Goal: Task Accomplishment & Management: Manage account settings

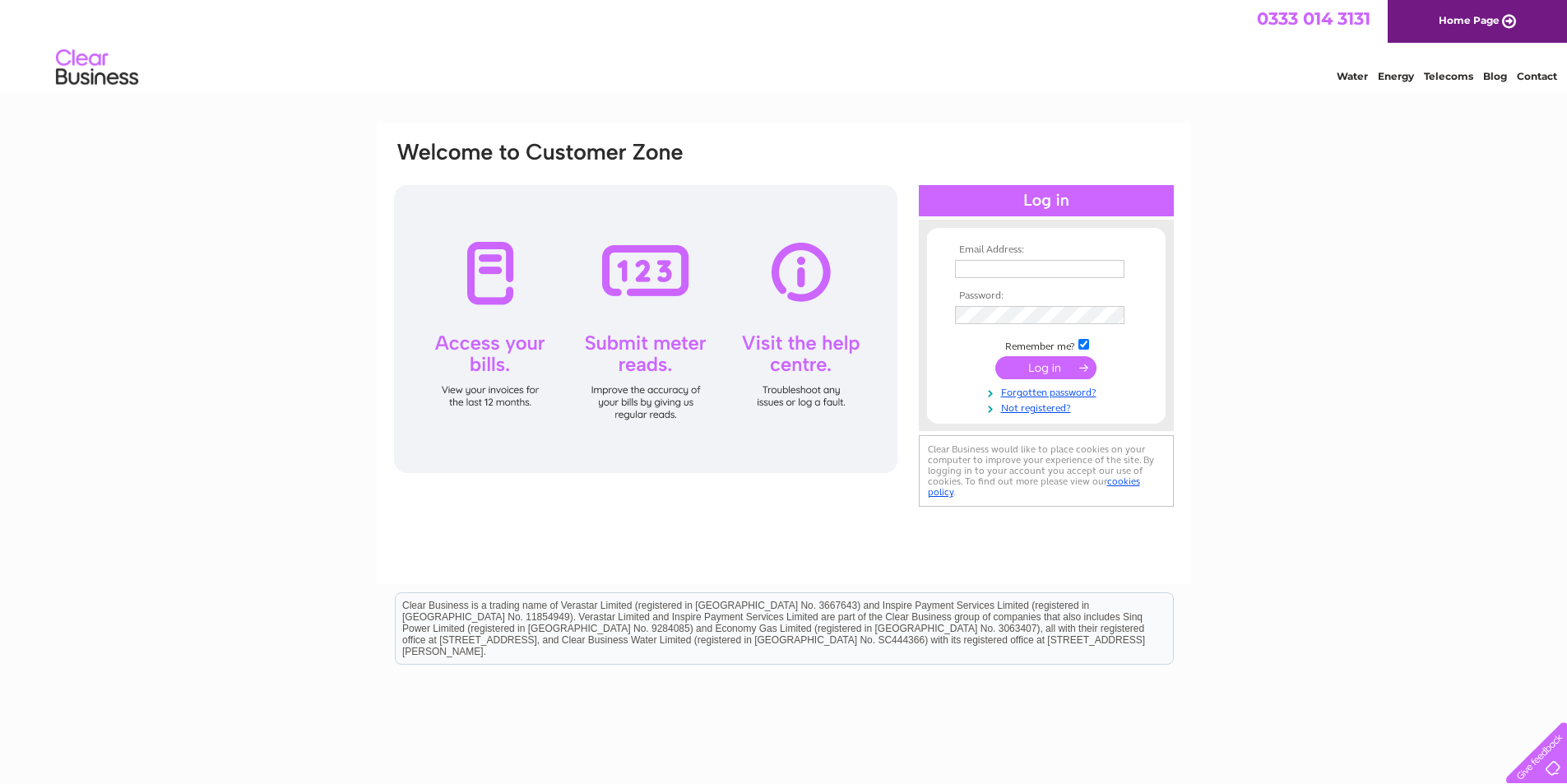
type input "clare@mackayhall.co.uk"
click at [879, 312] on div "Email Address: clare@mackayhall.co.uk Password:" at bounding box center [784, 327] width 784 height 373
click at [996, 357] on input "submit" at bounding box center [1046, 368] width 101 height 23
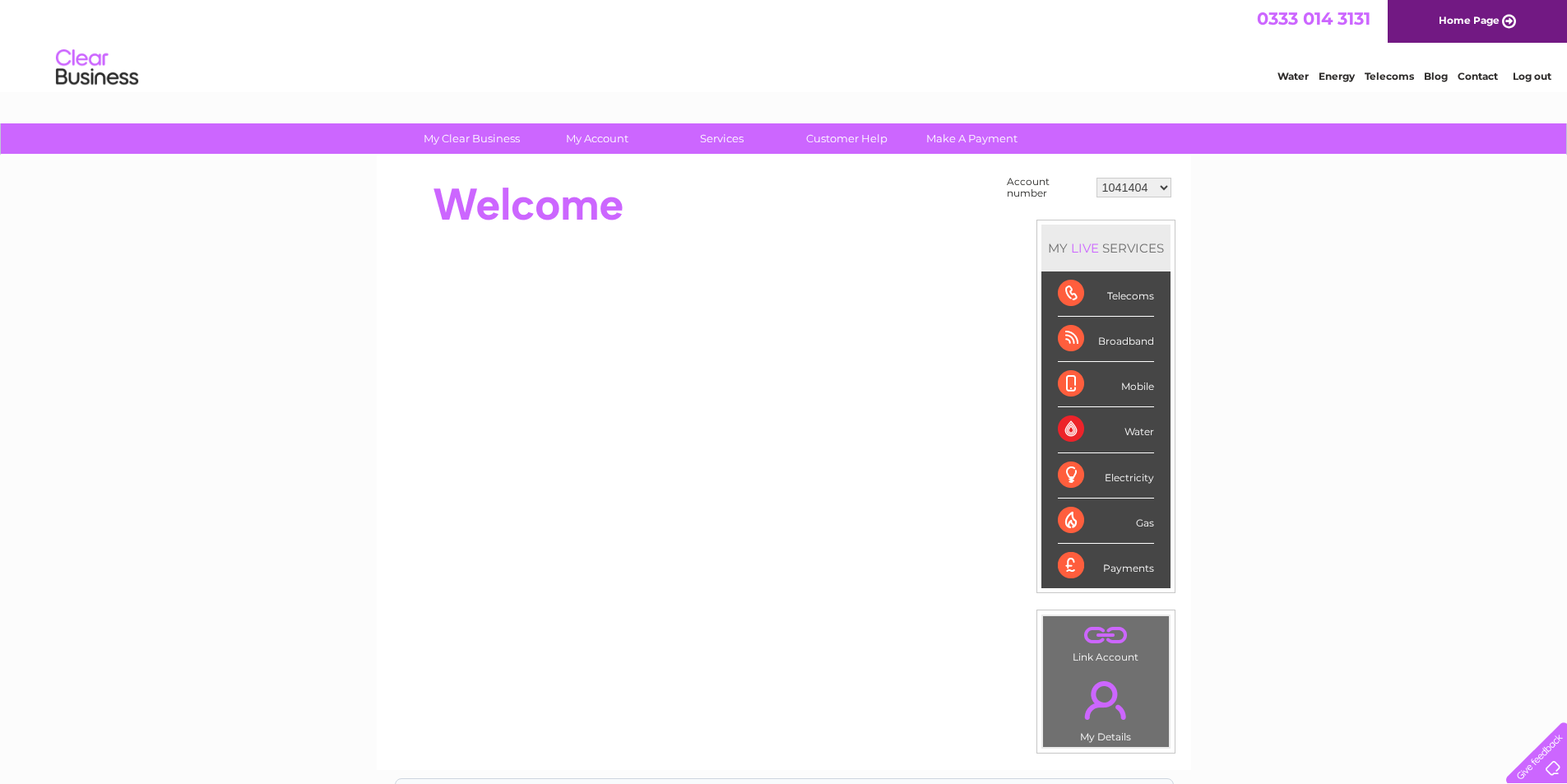
click at [1134, 190] on select "1041404 1041406 30285713" at bounding box center [1134, 187] width 75 height 20
select select "1041406"
click at [1097, 177] on select "1041404 1041406 30285713" at bounding box center [1134, 187] width 75 height 20
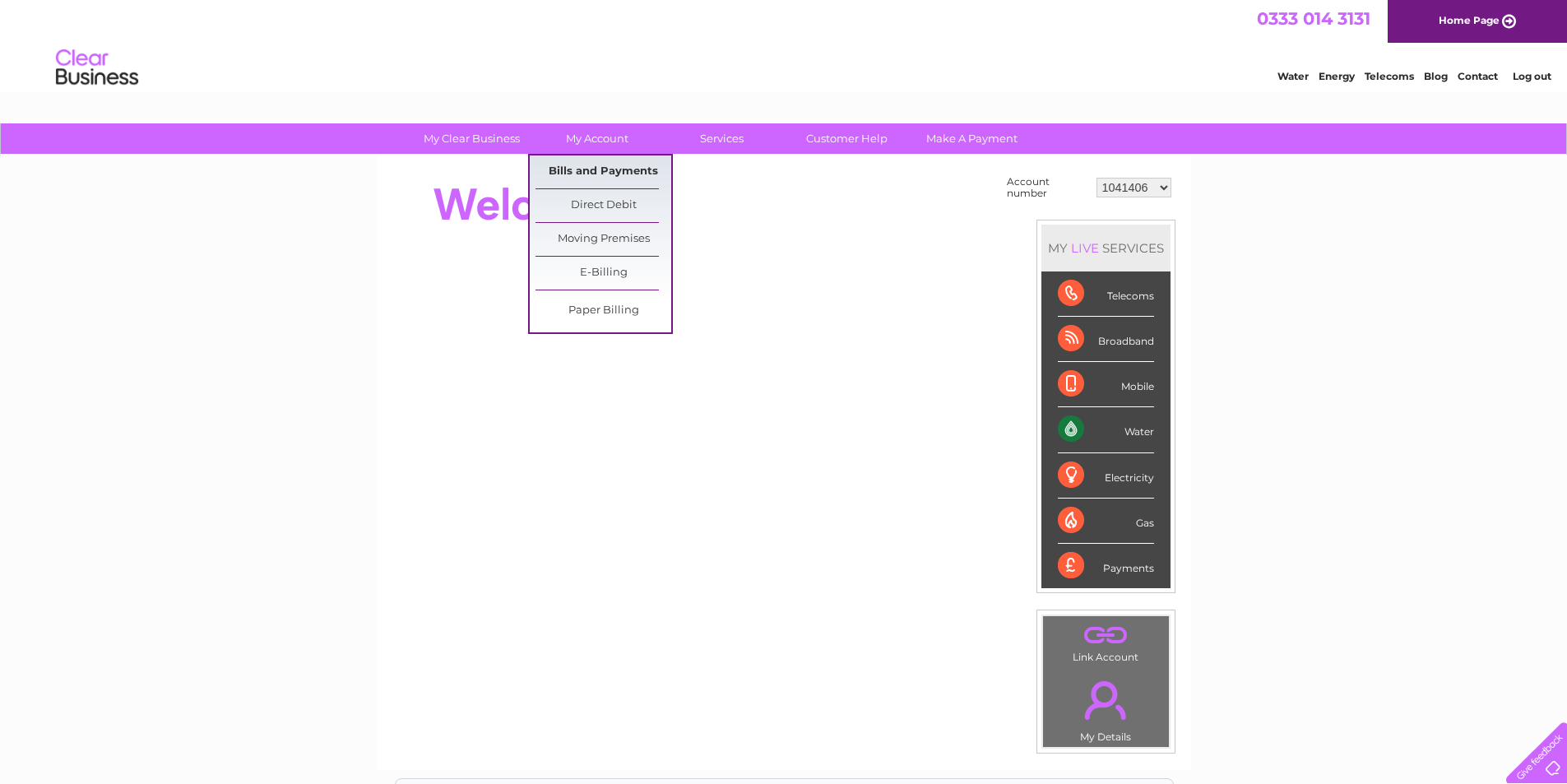
click at [599, 174] on link "Bills and Payments" at bounding box center [603, 172] width 136 height 33
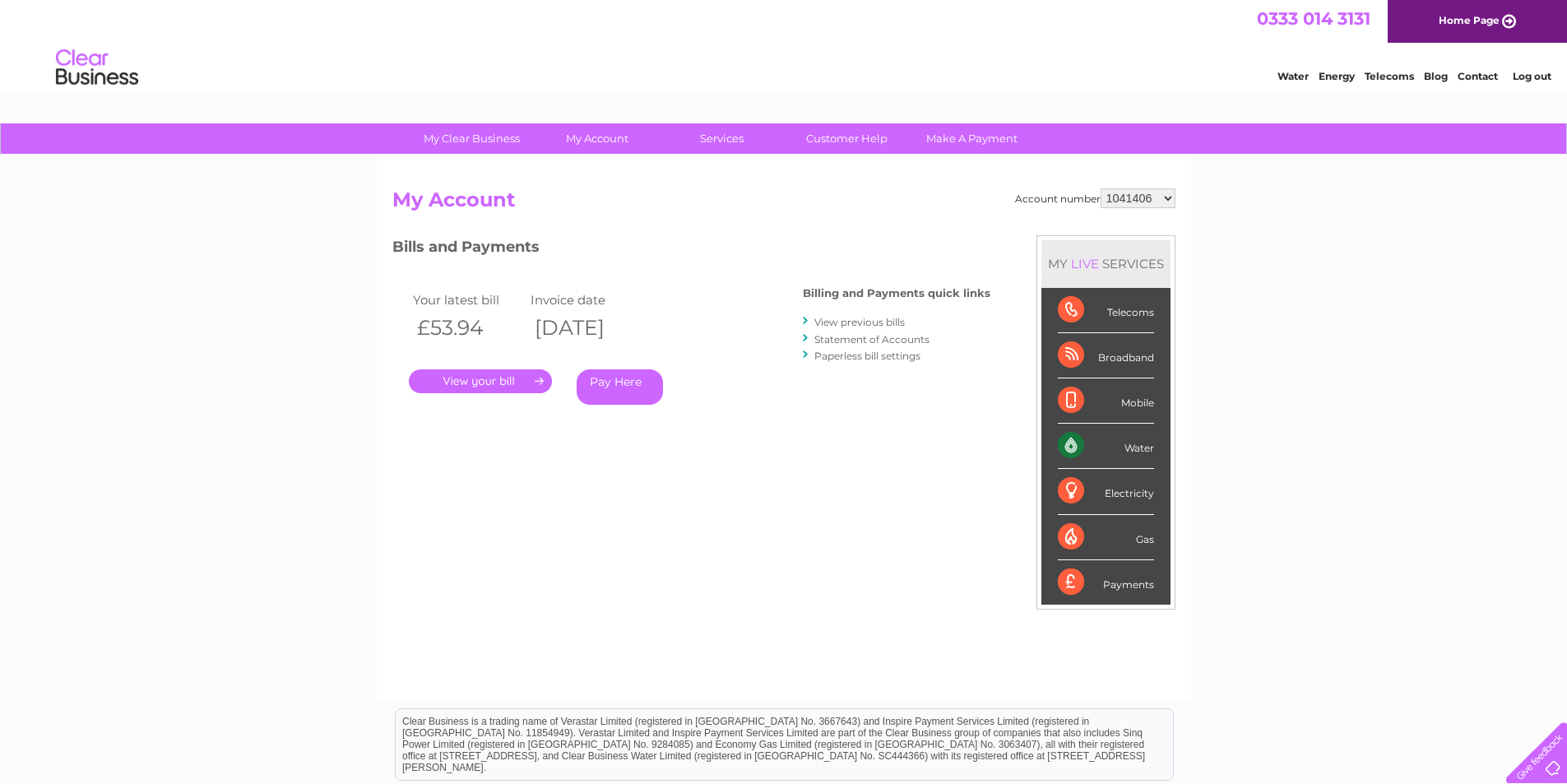
click at [870, 341] on link "Statement of Accounts" at bounding box center [872, 339] width 116 height 13
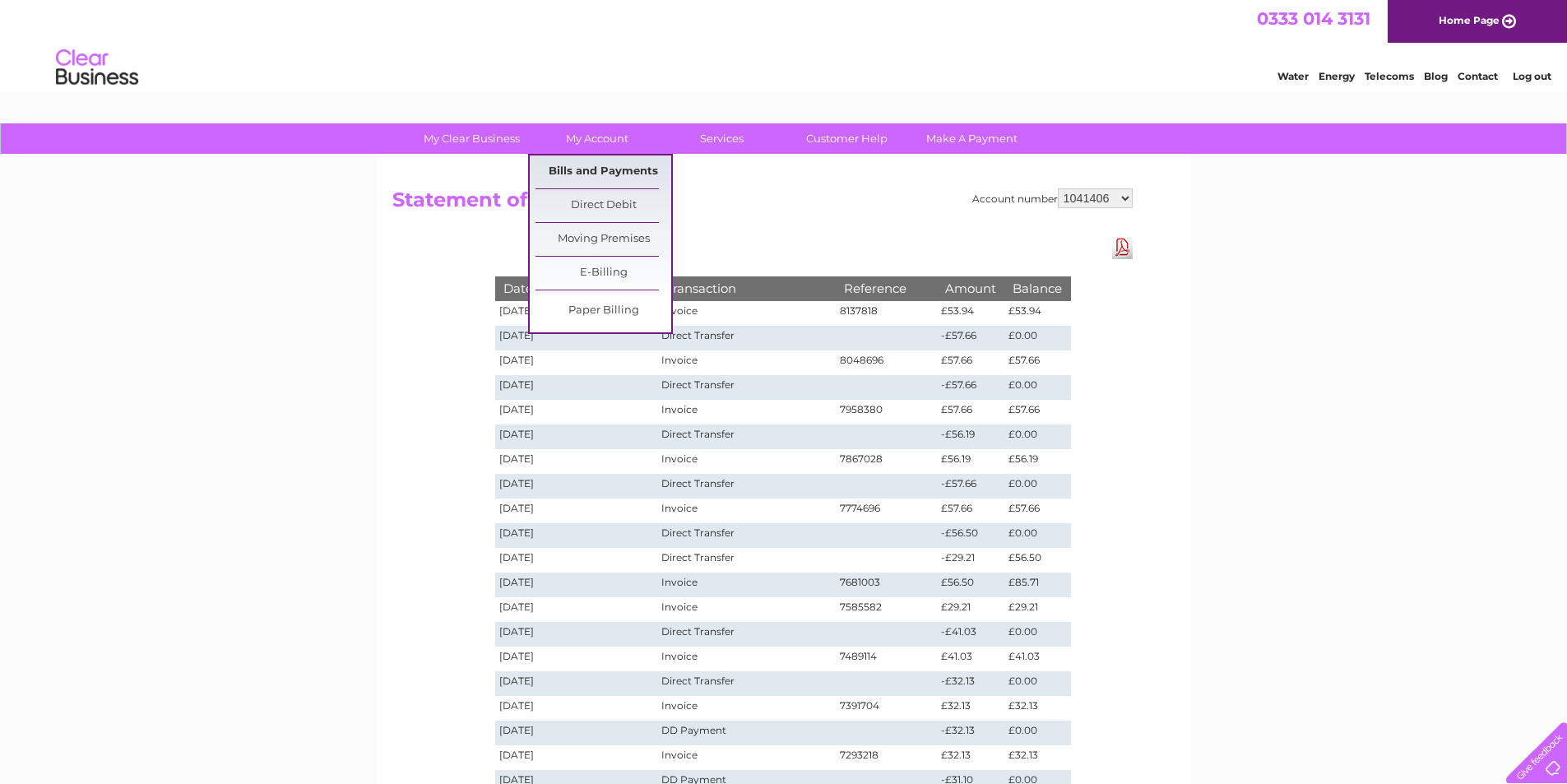
click at [590, 168] on link "Bills and Payments" at bounding box center [603, 172] width 136 height 33
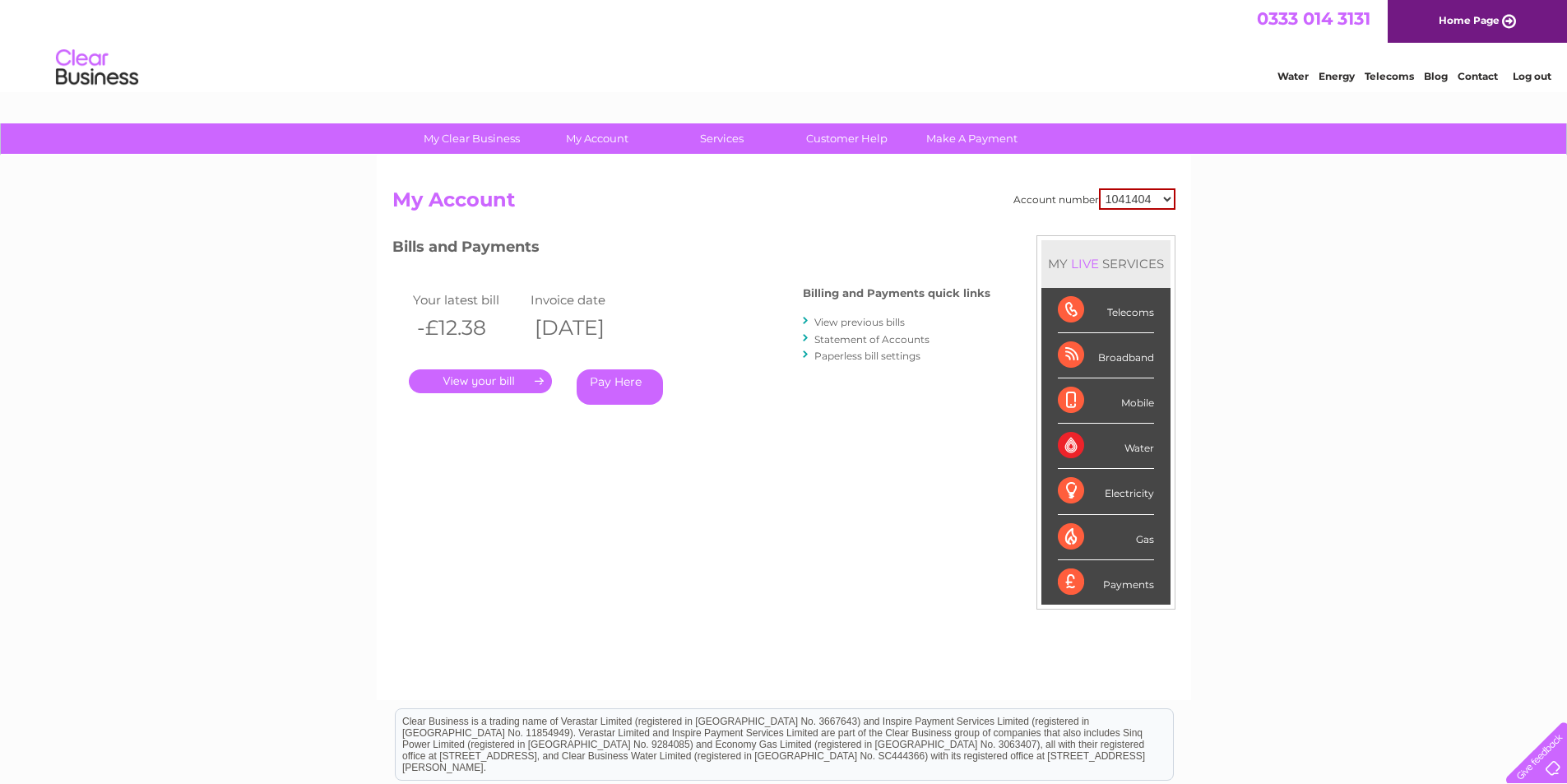
click at [505, 380] on link "." at bounding box center [480, 381] width 143 height 24
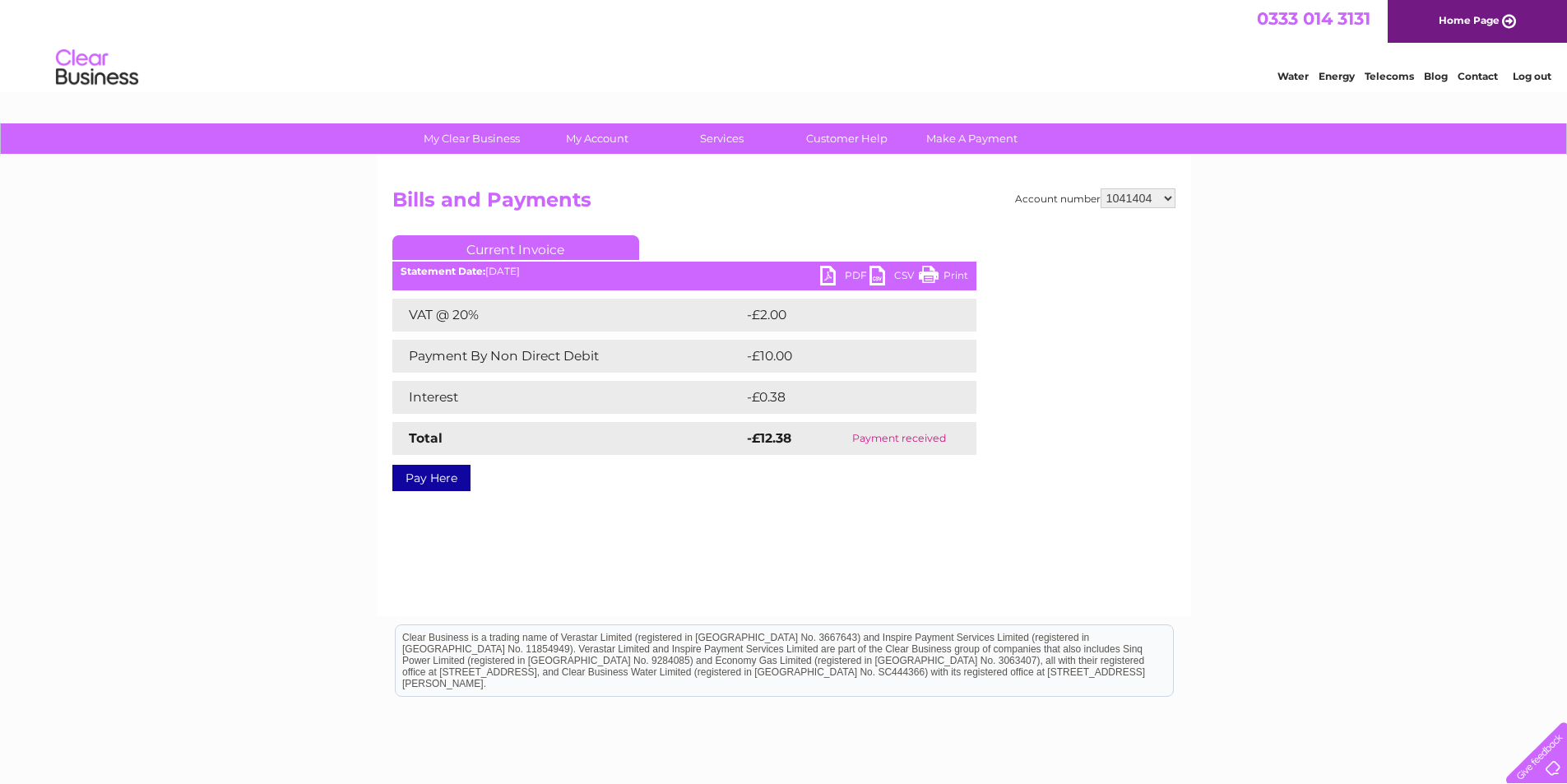
click at [1127, 197] on select "1041404 1041406 30285713" at bounding box center [1138, 198] width 75 height 20
select select "1041406"
click at [1101, 188] on select "1041404 1041406 30285713" at bounding box center [1138, 198] width 75 height 20
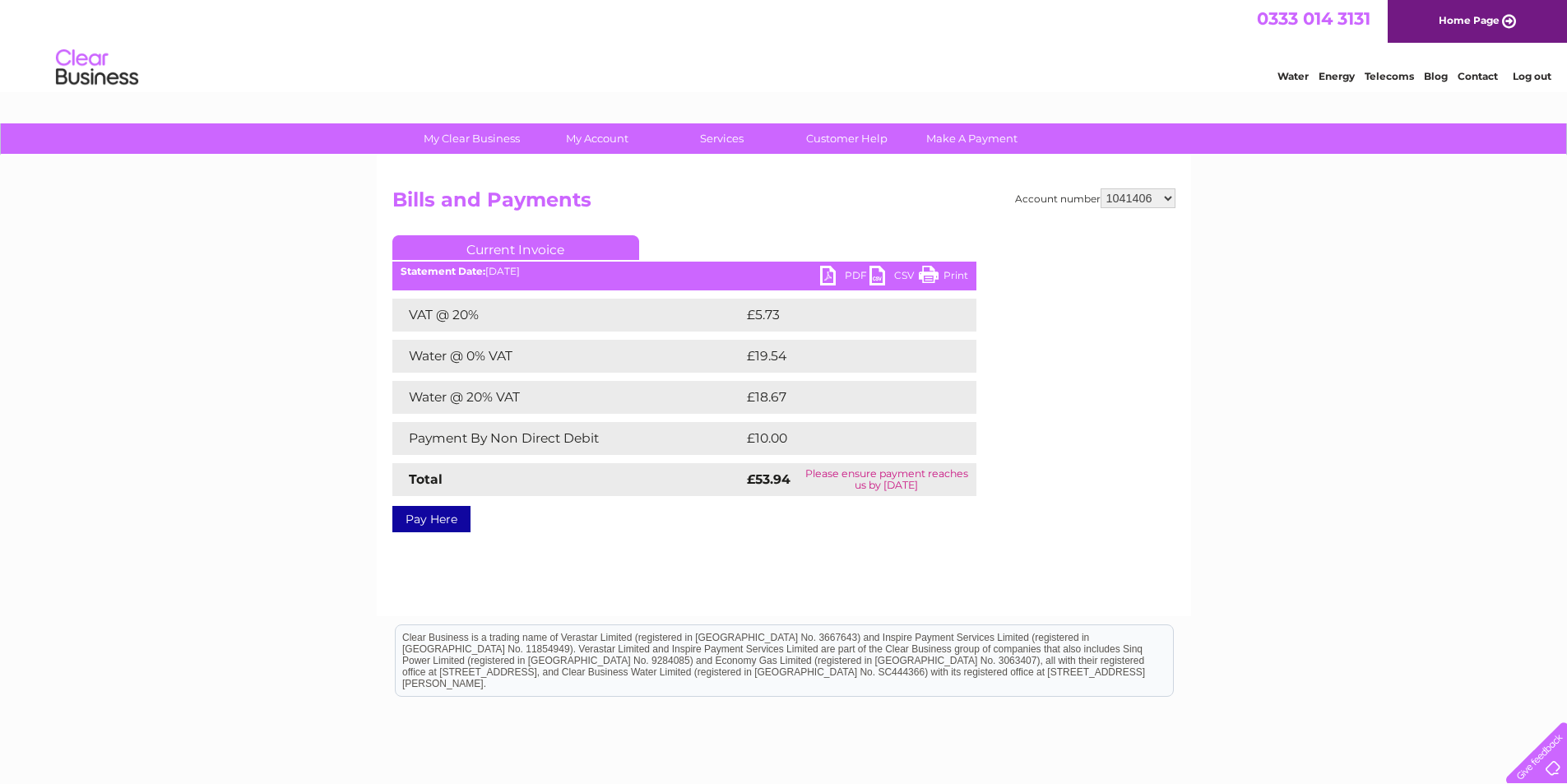
click at [839, 271] on link "PDF" at bounding box center [844, 277] width 49 height 24
